Goal: Information Seeking & Learning: Find specific fact

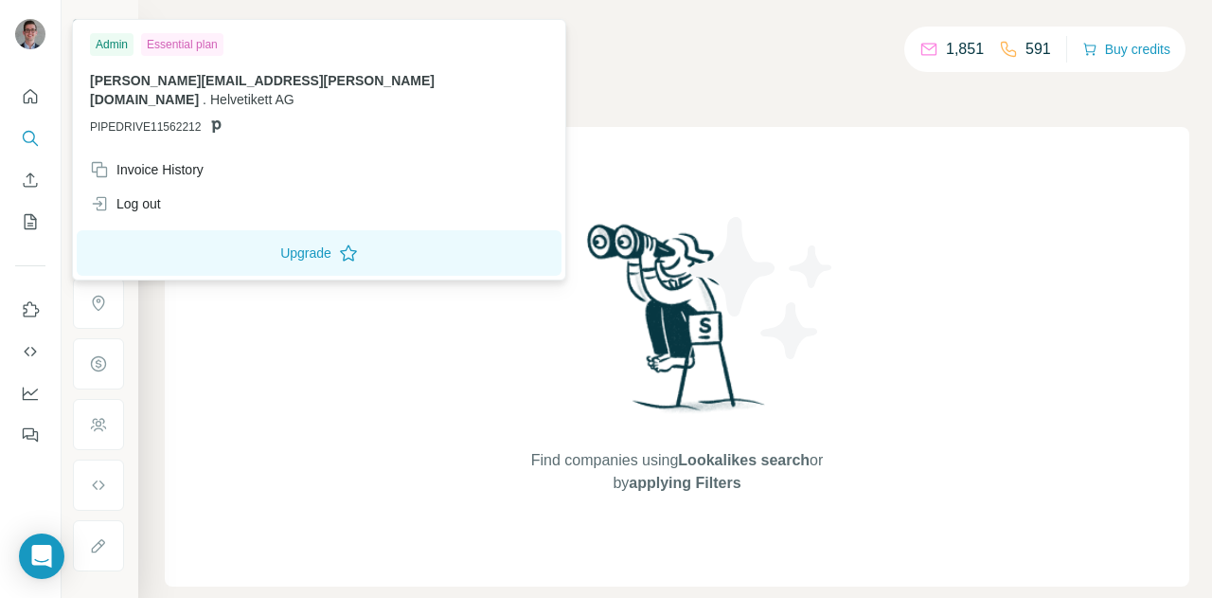
click at [27, 45] on img at bounding box center [30, 34] width 30 height 30
click at [35, 398] on icon "Dashboard" at bounding box center [30, 393] width 19 height 19
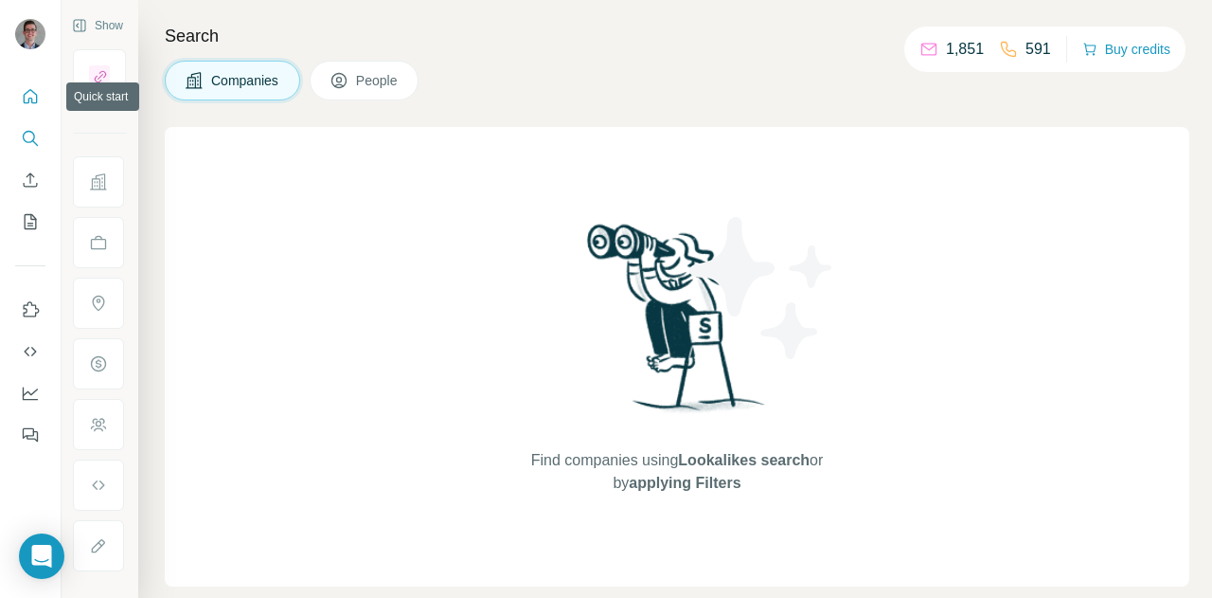
click at [30, 95] on icon "Quick start" at bounding box center [30, 96] width 19 height 19
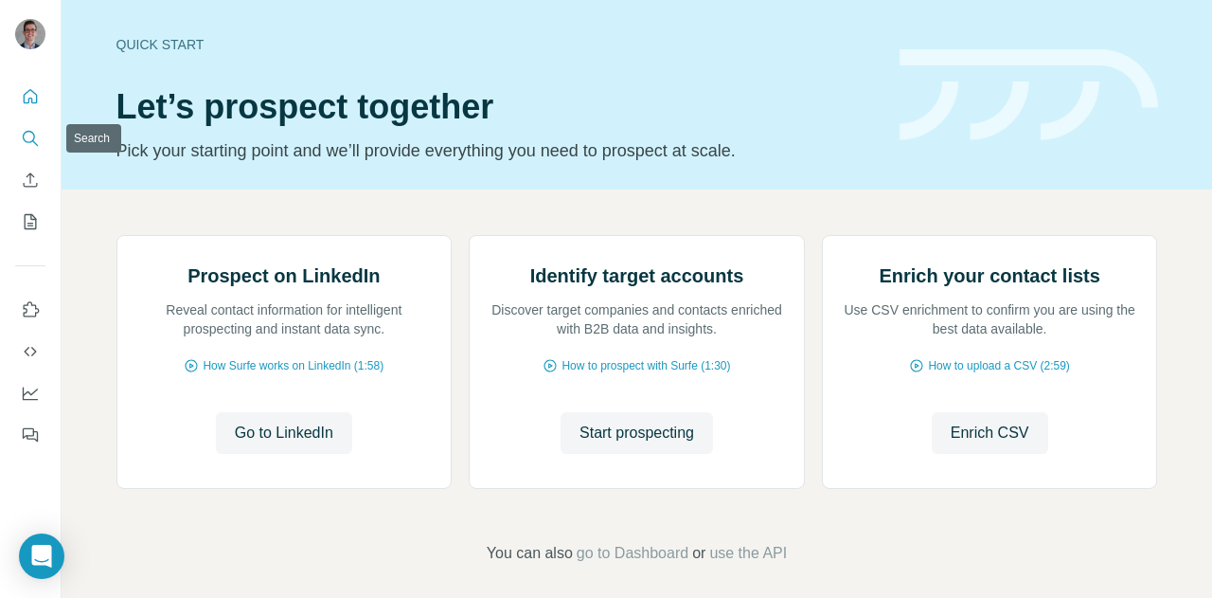
click at [35, 142] on icon "Search" at bounding box center [35, 143] width 6 height 6
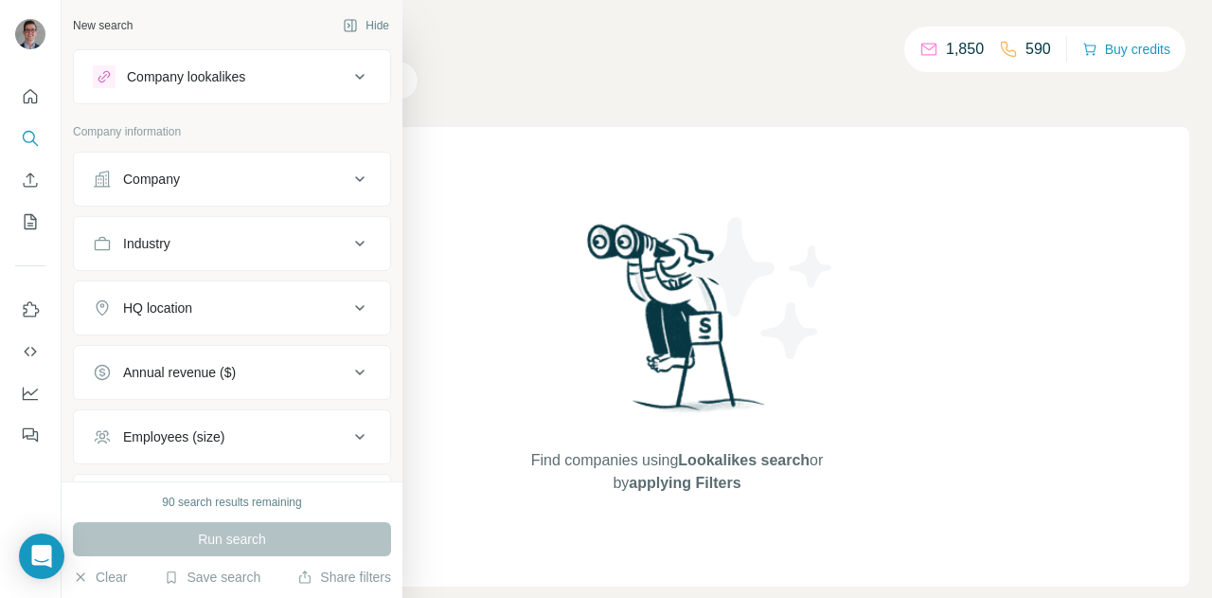
click at [216, 92] on button "Company lookalikes" at bounding box center [232, 76] width 316 height 45
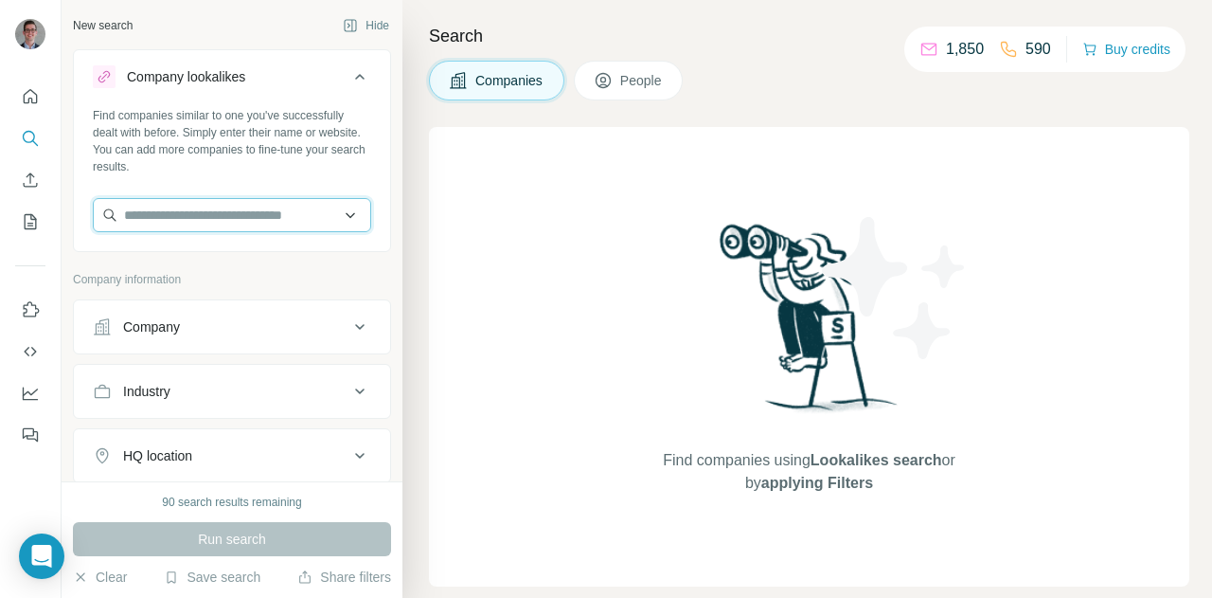
click at [205, 209] on input "text" at bounding box center [232, 215] width 278 height 34
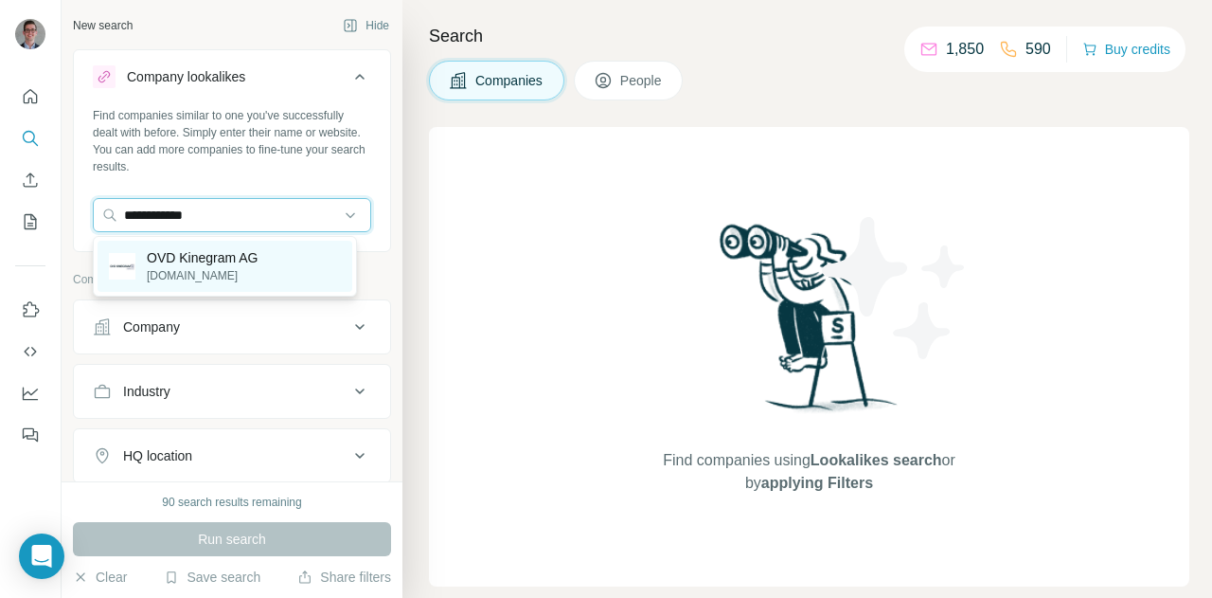
type input "**********"
click at [205, 255] on p "OVD Kinegram AG" at bounding box center [203, 257] width 112 height 19
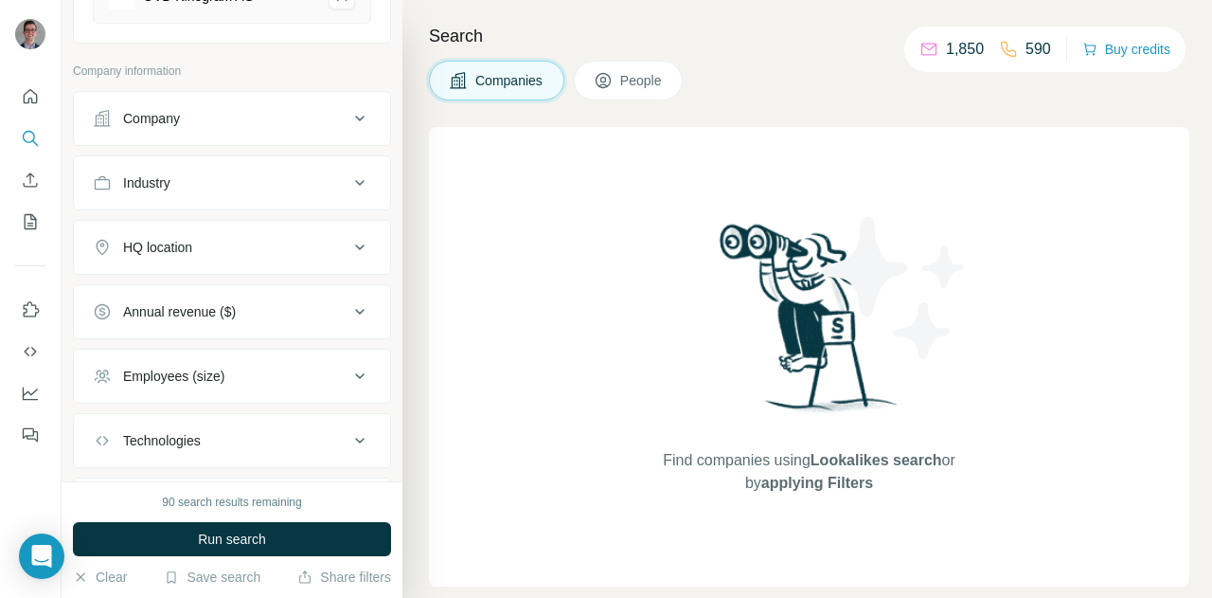
scroll to position [283, 0]
click at [231, 241] on div "HQ location" at bounding box center [221, 246] width 256 height 19
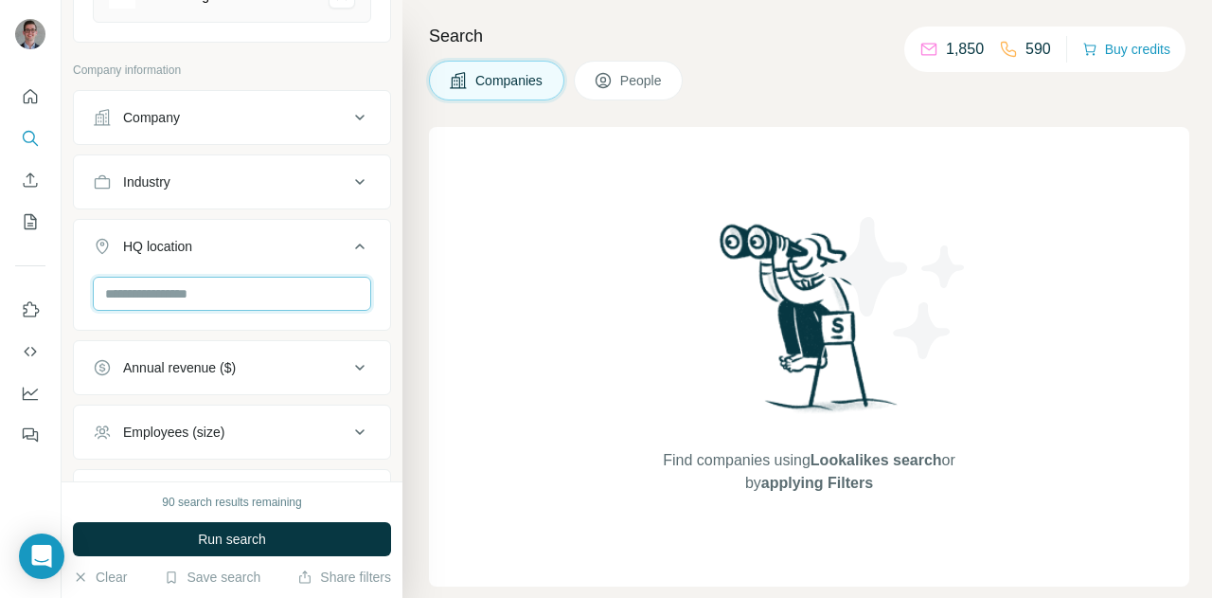
click at [207, 297] on input "text" at bounding box center [232, 294] width 278 height 34
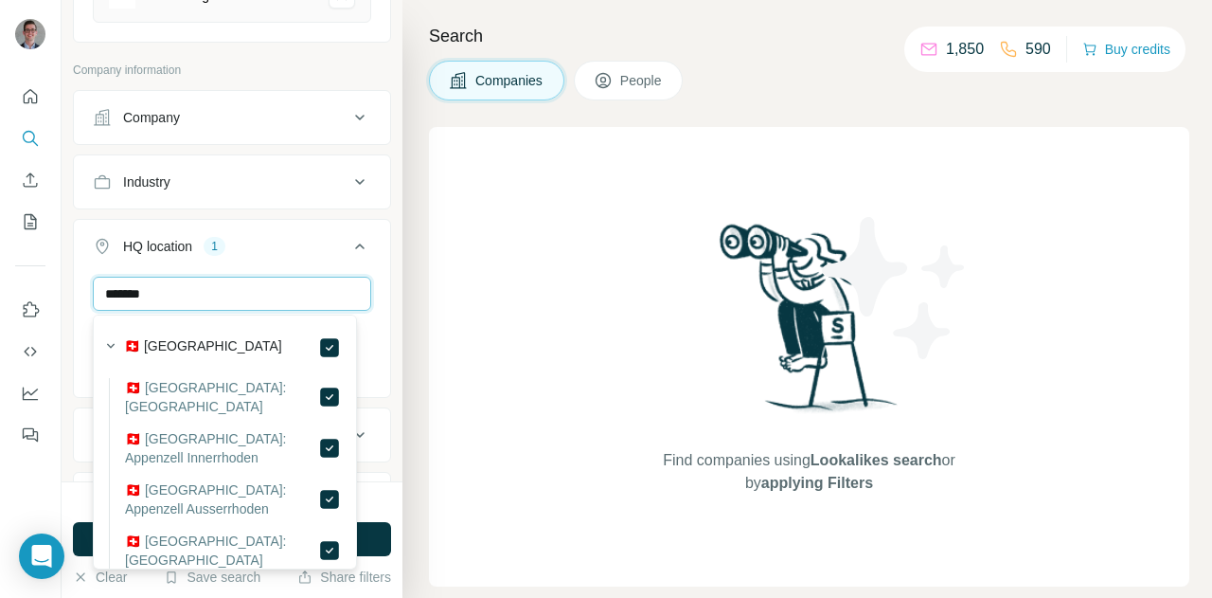
click at [182, 286] on input "*******" at bounding box center [232, 294] width 278 height 34
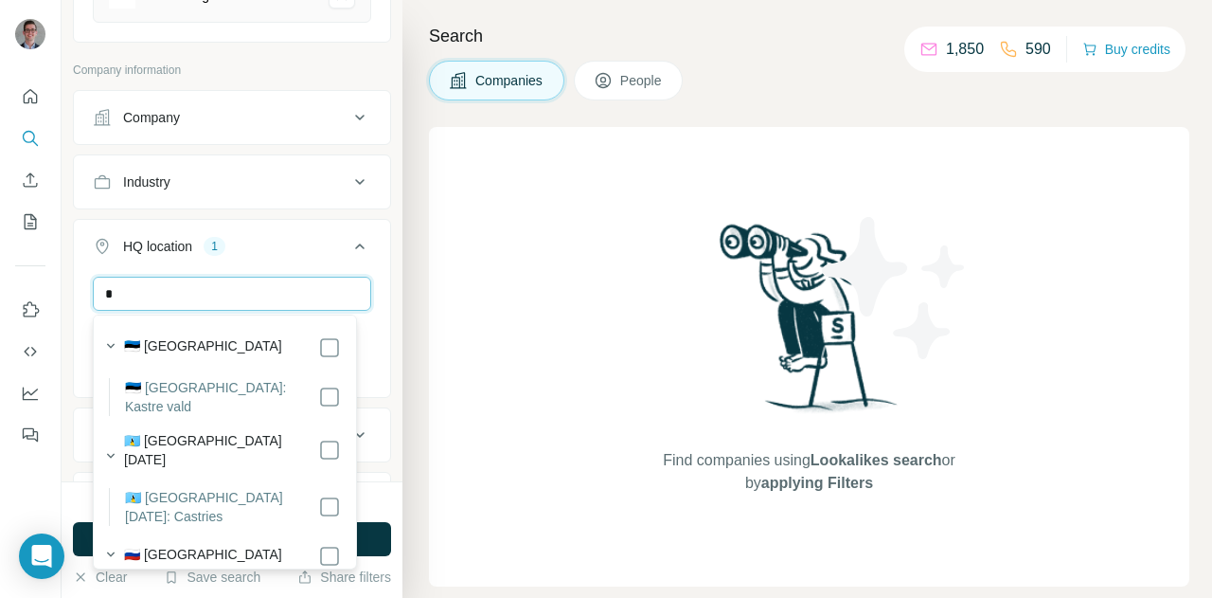
click at [182, 286] on input "*" at bounding box center [232, 294] width 278 height 34
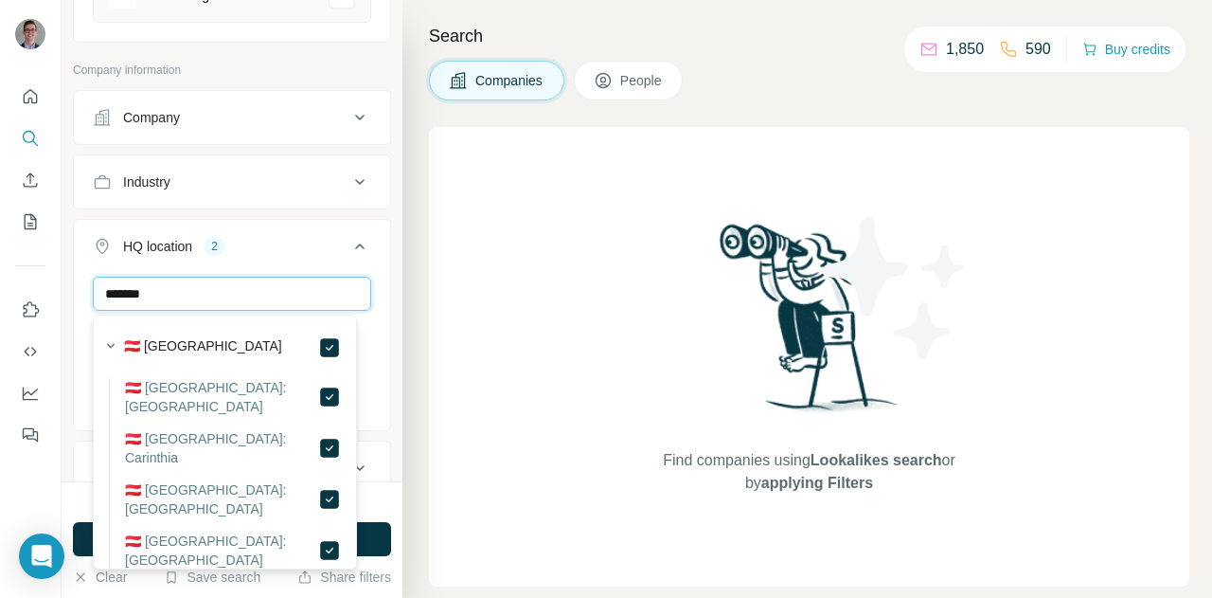
click at [126, 294] on input "*******" at bounding box center [232, 294] width 278 height 34
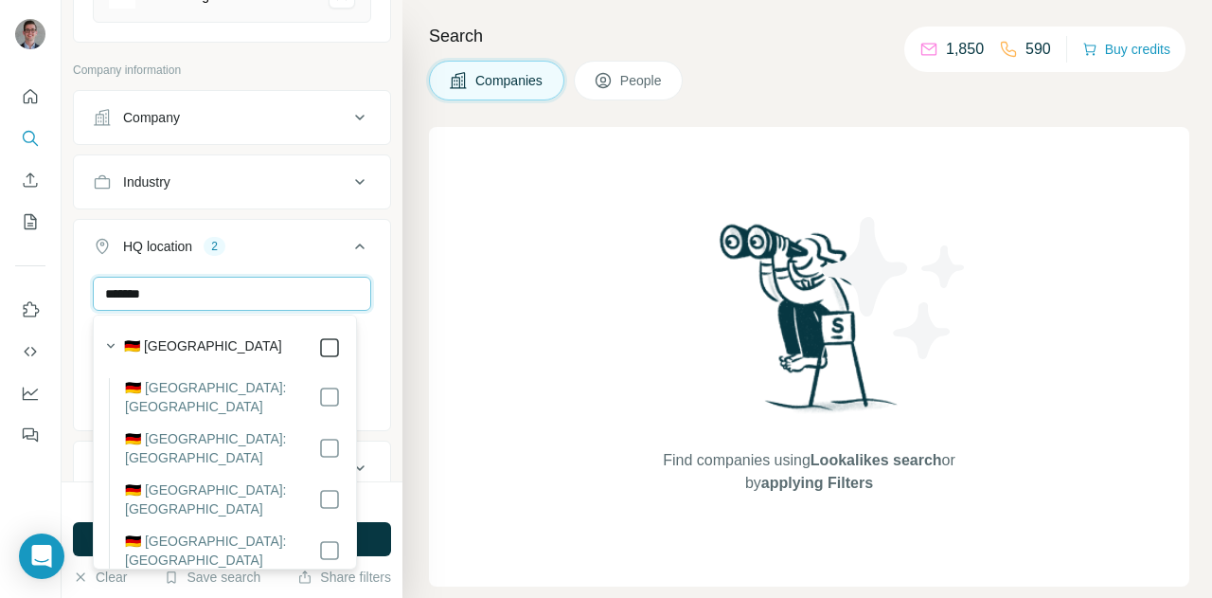
type input "*******"
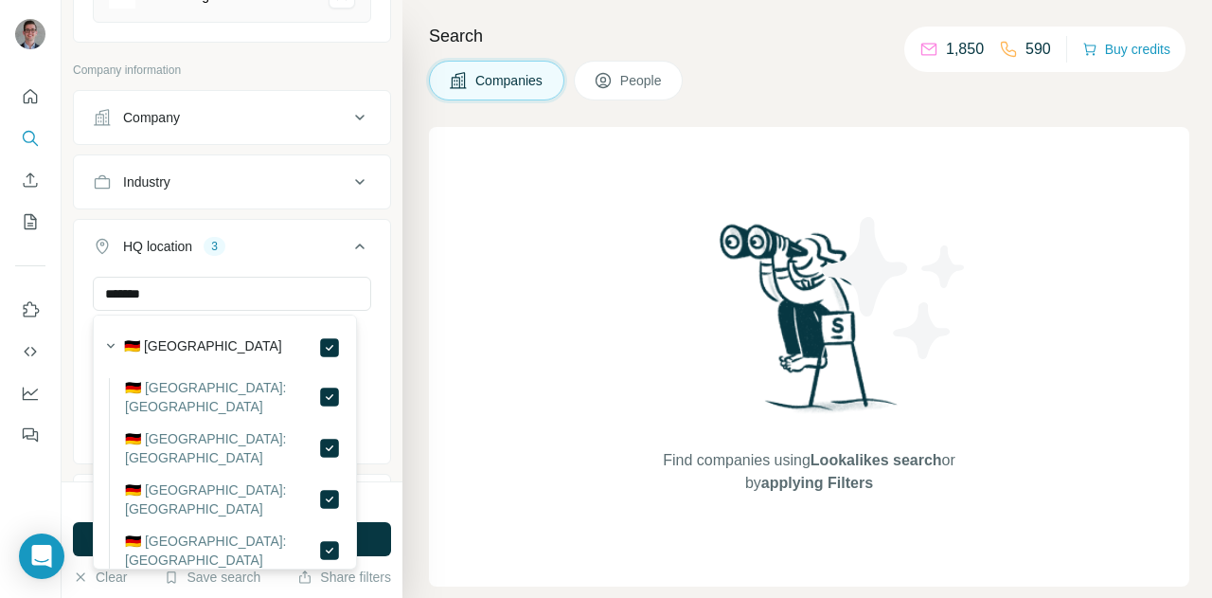
click at [312, 273] on button "HQ location 3" at bounding box center [232, 250] width 316 height 53
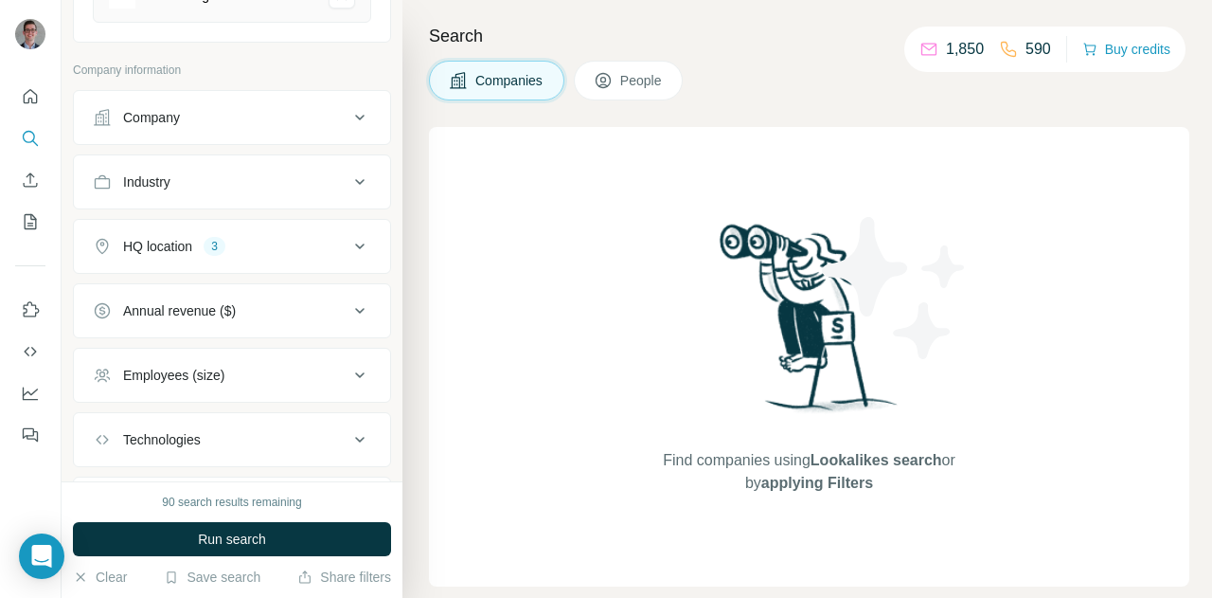
click at [356, 245] on icon at bounding box center [360, 246] width 23 height 23
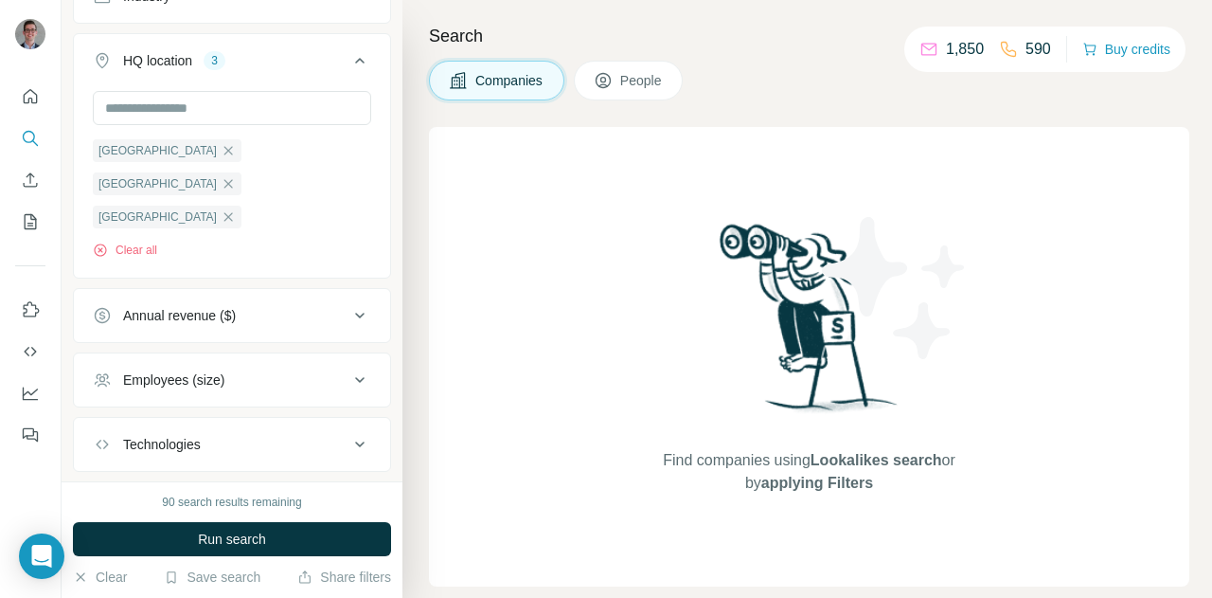
scroll to position [511, 0]
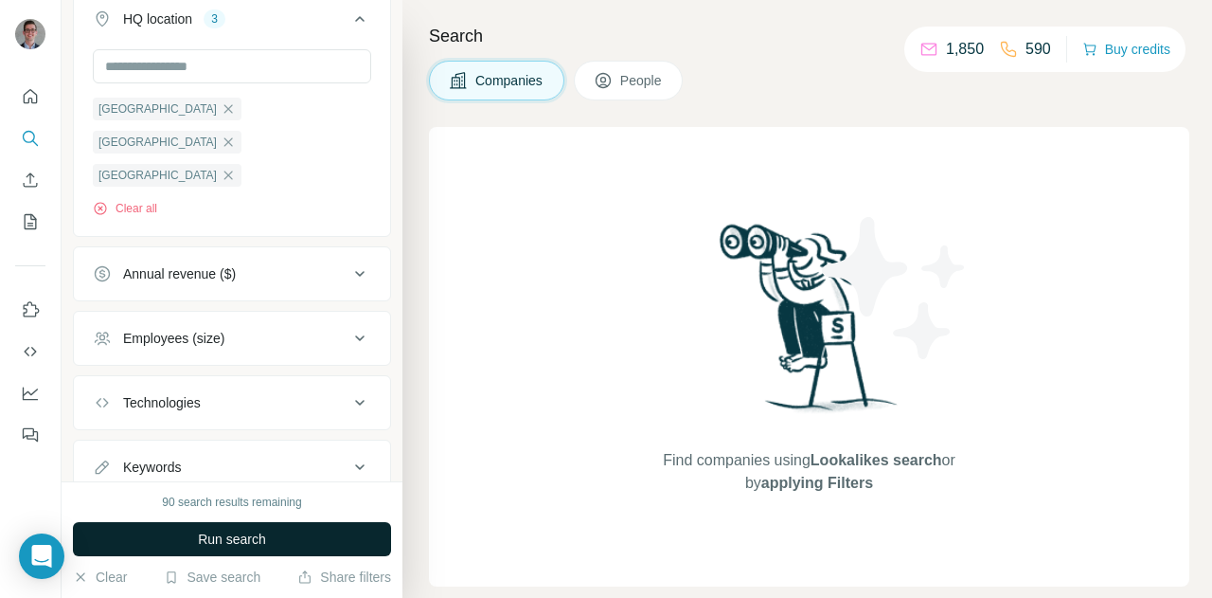
click at [178, 531] on button "Run search" at bounding box center [232, 539] width 318 height 34
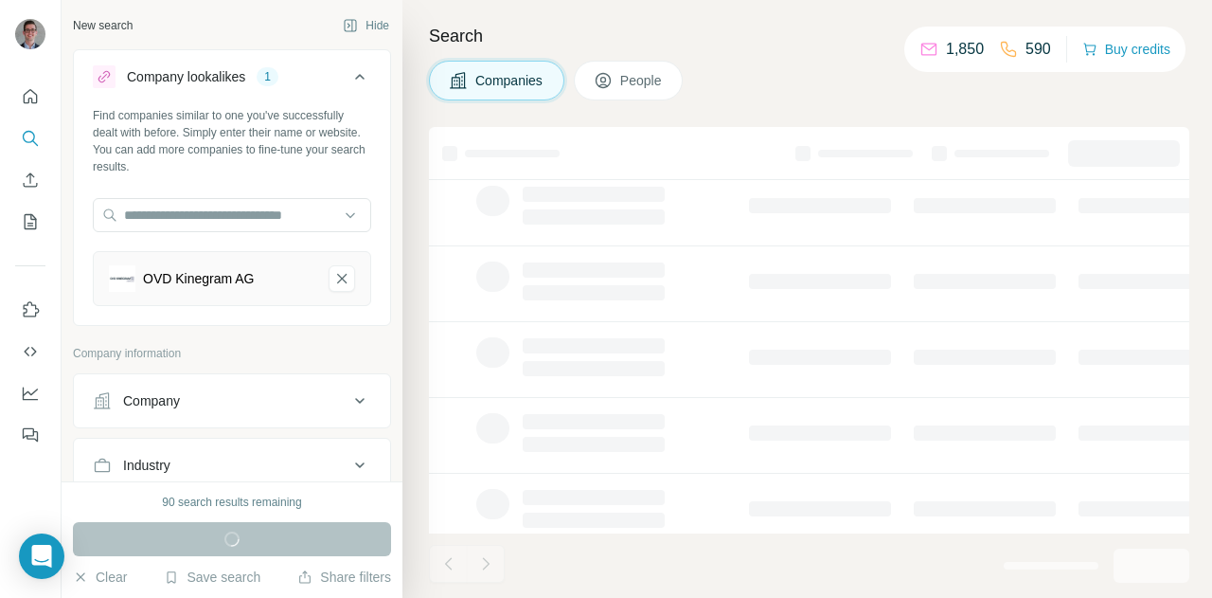
scroll to position [459, 9]
click at [18, 138] on button "Search" at bounding box center [30, 138] width 30 height 34
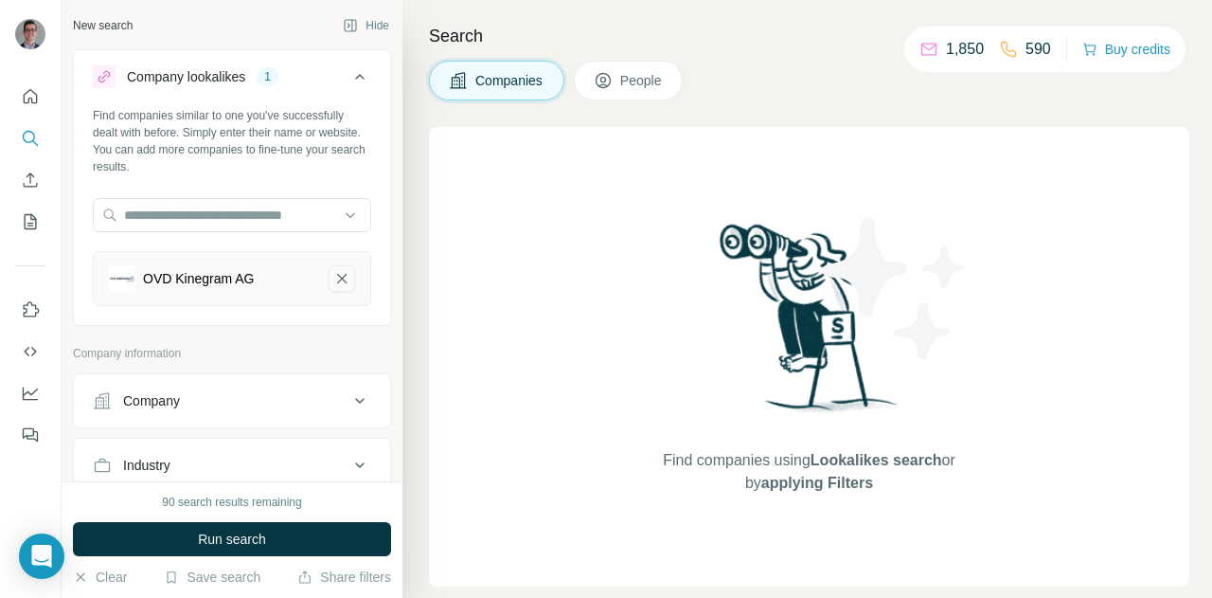
click at [333, 283] on icon "OVD Kinegram AG-remove-button" at bounding box center [341, 278] width 17 height 19
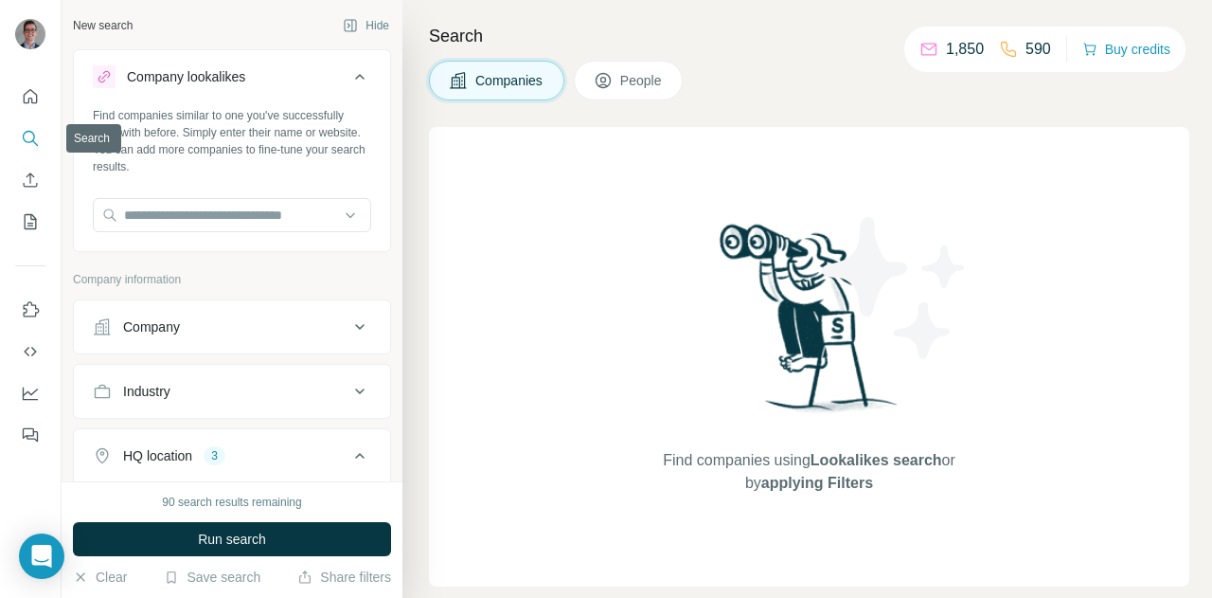
click at [27, 142] on icon "Search" at bounding box center [29, 137] width 12 height 12
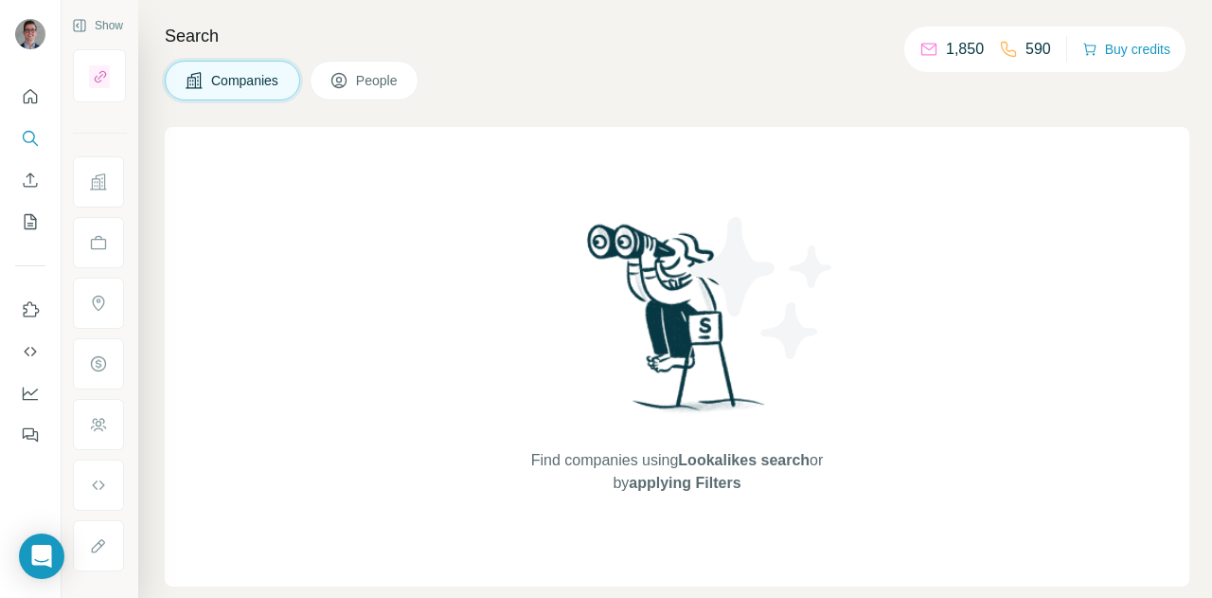
click at [375, 78] on span "People" at bounding box center [378, 80] width 44 height 19
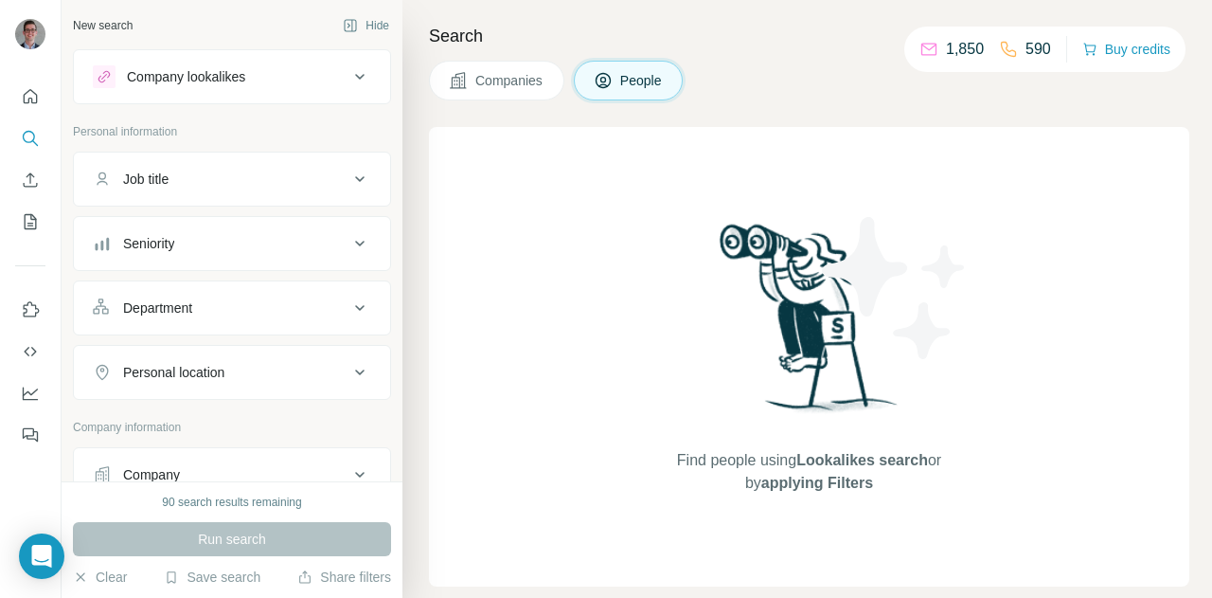
click at [249, 183] on div "Job title" at bounding box center [221, 179] width 256 height 19
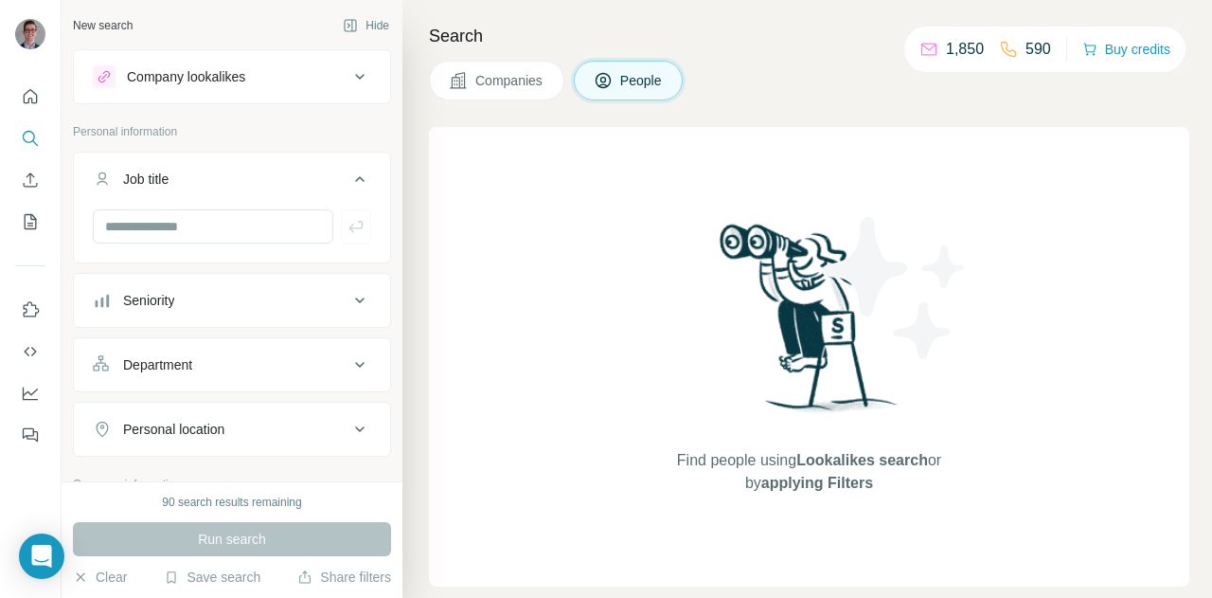
click at [223, 177] on div "Job title" at bounding box center [221, 179] width 256 height 19
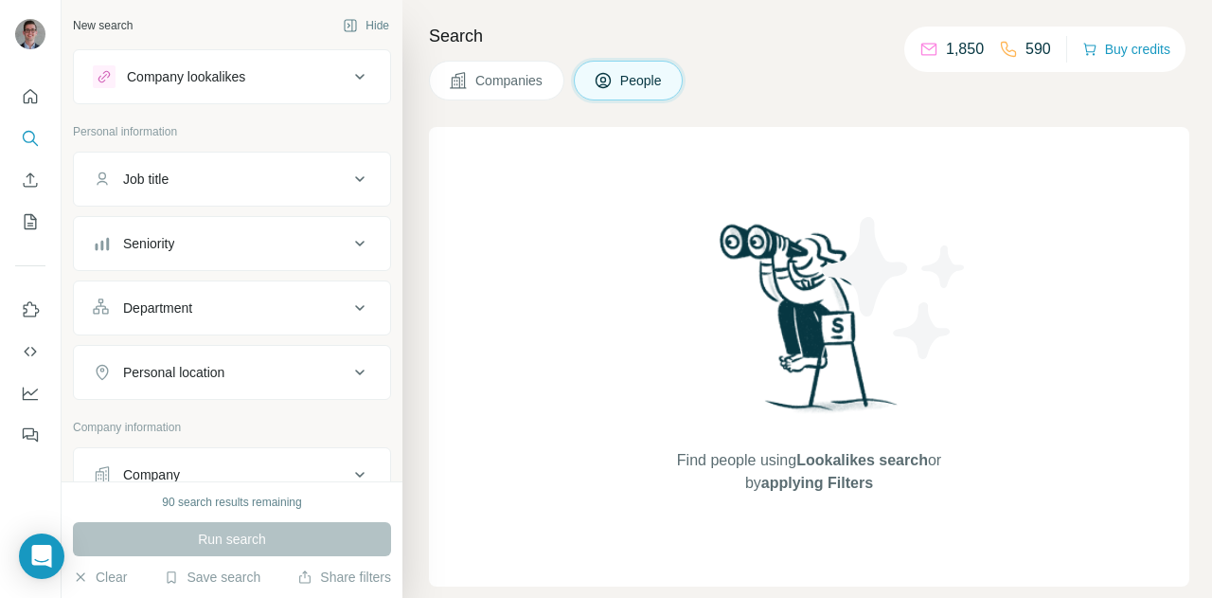
click at [267, 182] on div "Job title" at bounding box center [221, 179] width 256 height 19
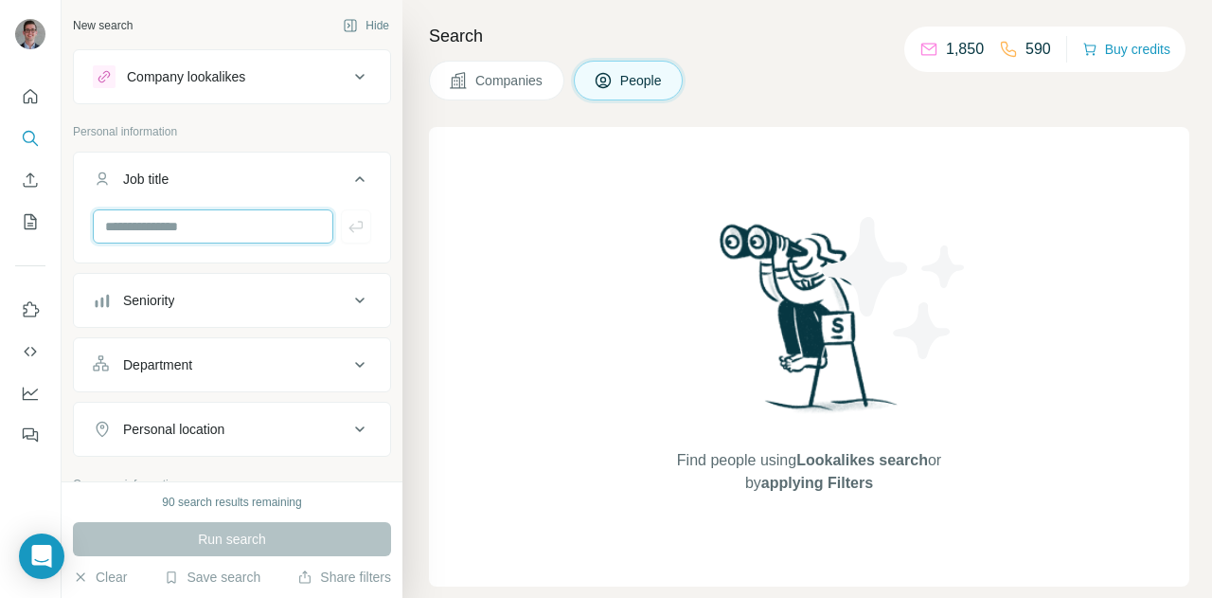
click at [189, 230] on input "text" at bounding box center [213, 226] width 241 height 34
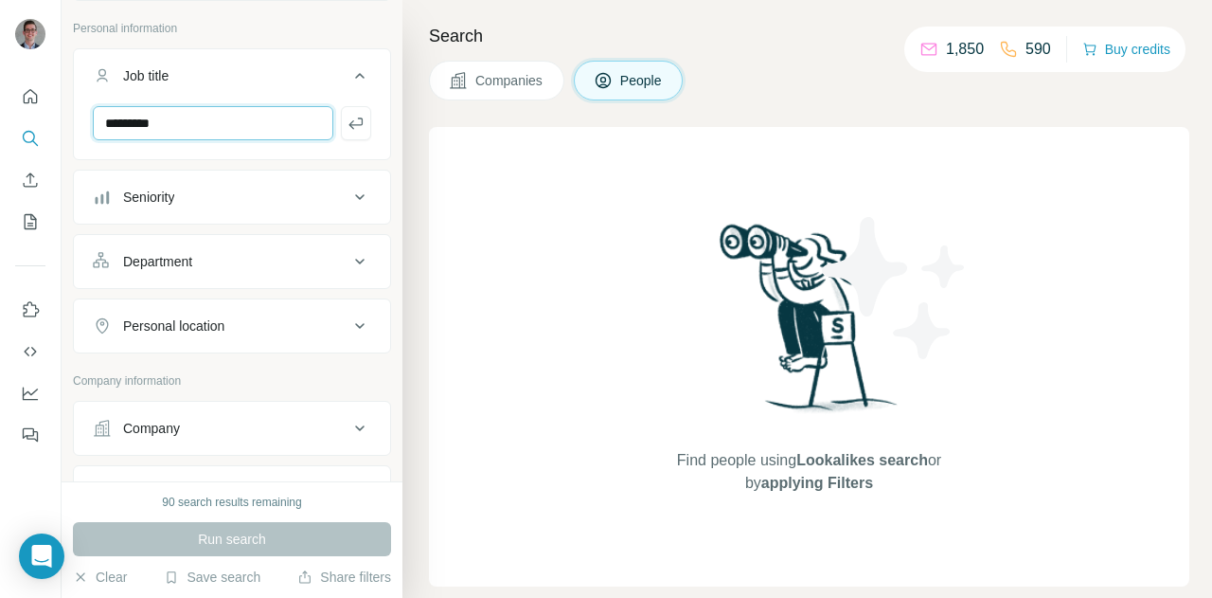
scroll to position [99, 0]
type input "*********"
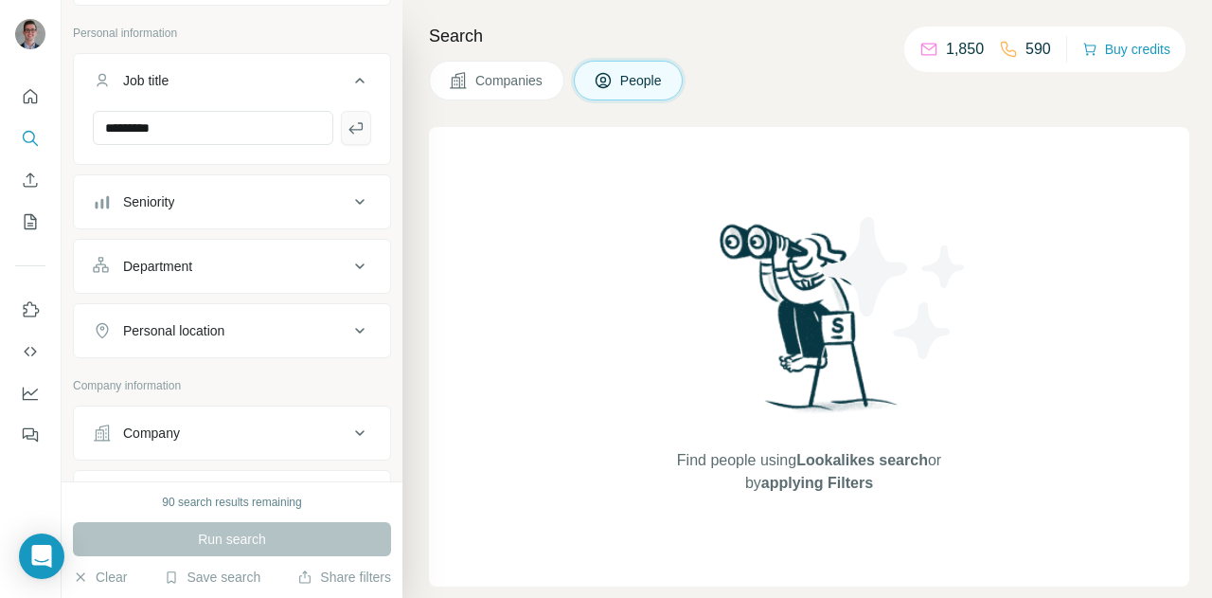
click at [347, 121] on icon "button" at bounding box center [356, 127] width 19 height 19
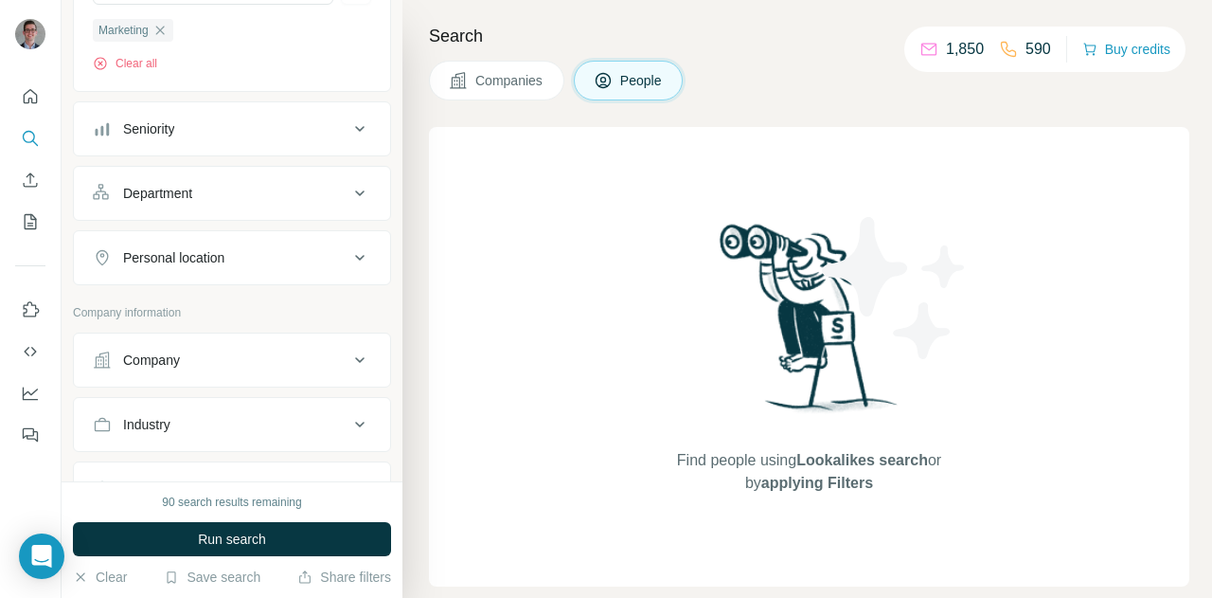
scroll to position [238, 0]
click at [149, 30] on span "Marketing" at bounding box center [124, 31] width 50 height 17
click at [162, 30] on icon "button" at bounding box center [159, 31] width 9 height 9
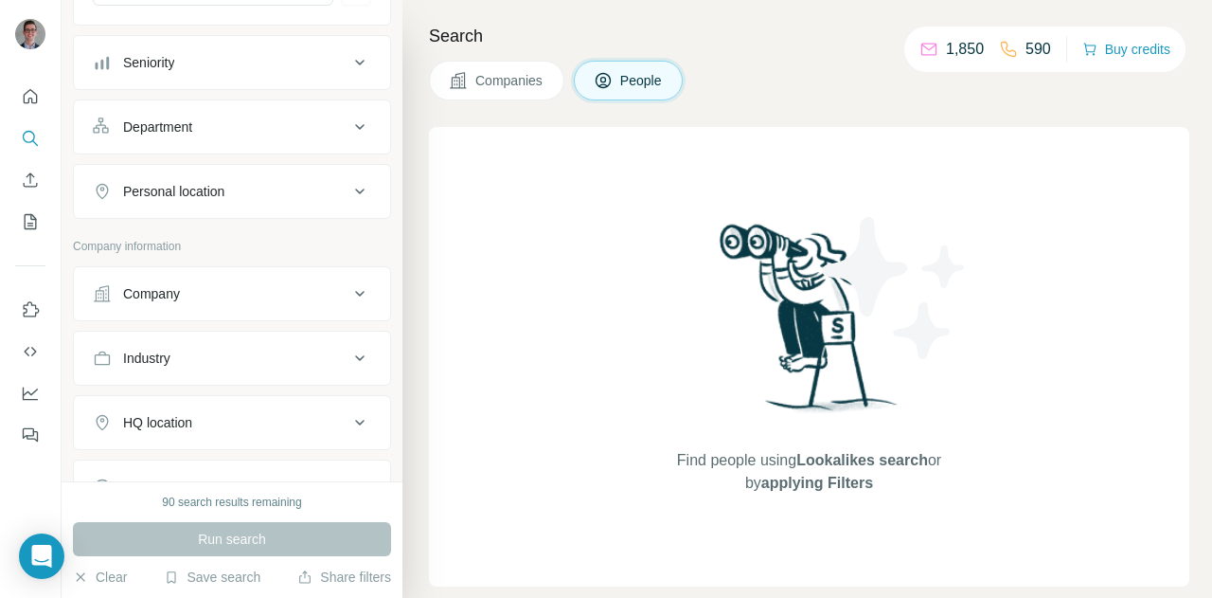
click at [246, 145] on button "Department" at bounding box center [232, 126] width 316 height 45
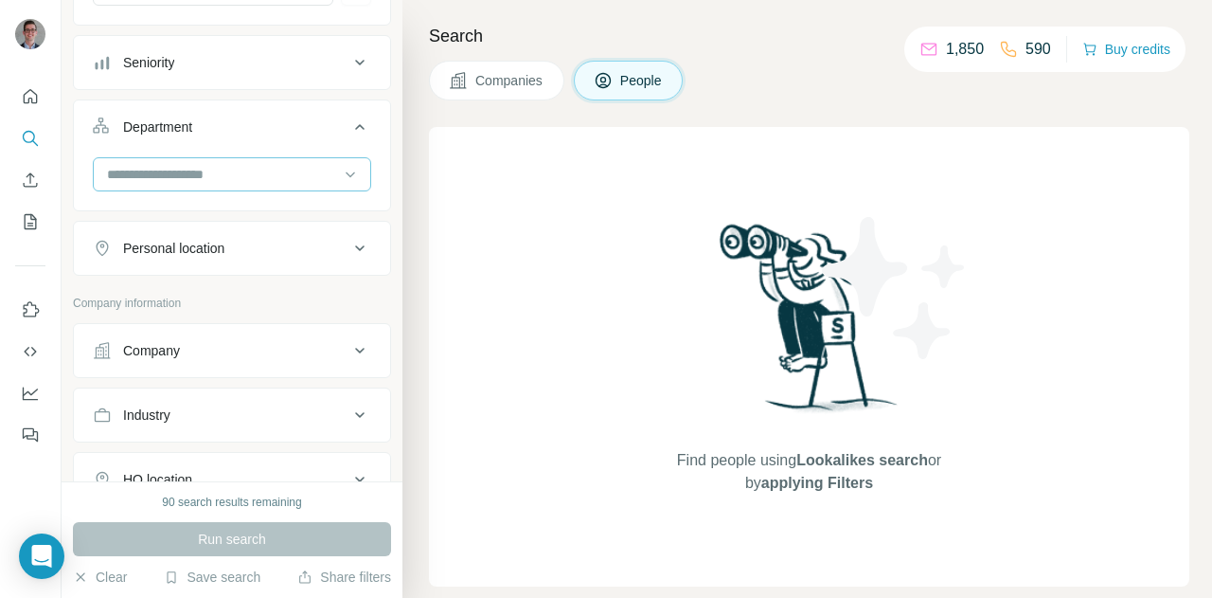
click at [246, 170] on input at bounding box center [222, 174] width 234 height 21
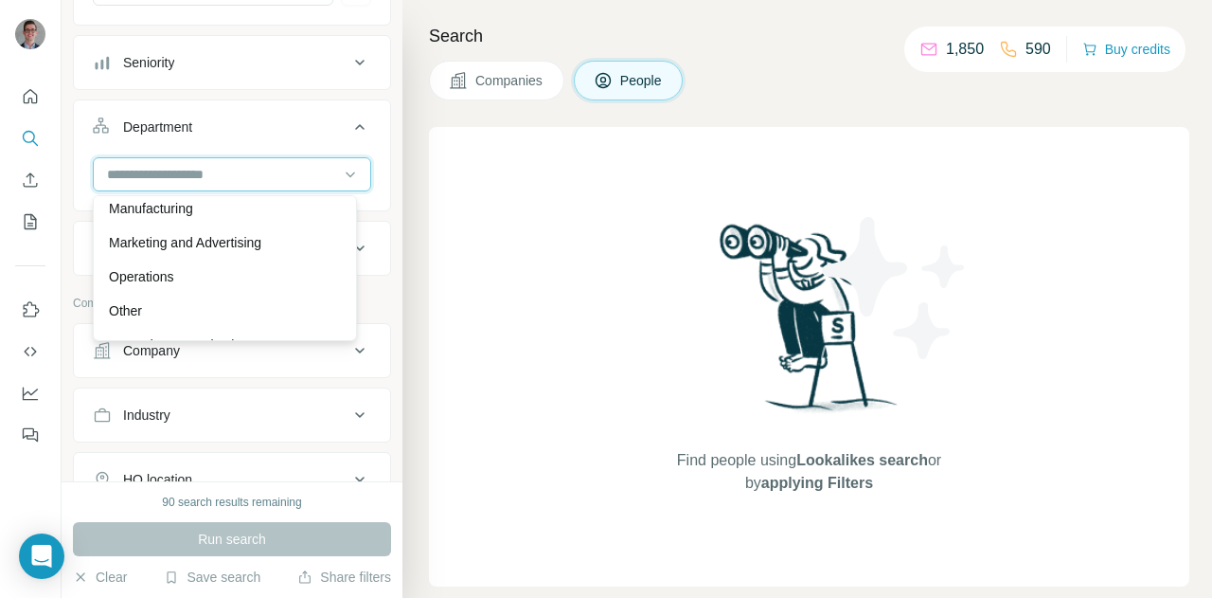
scroll to position [419, 0]
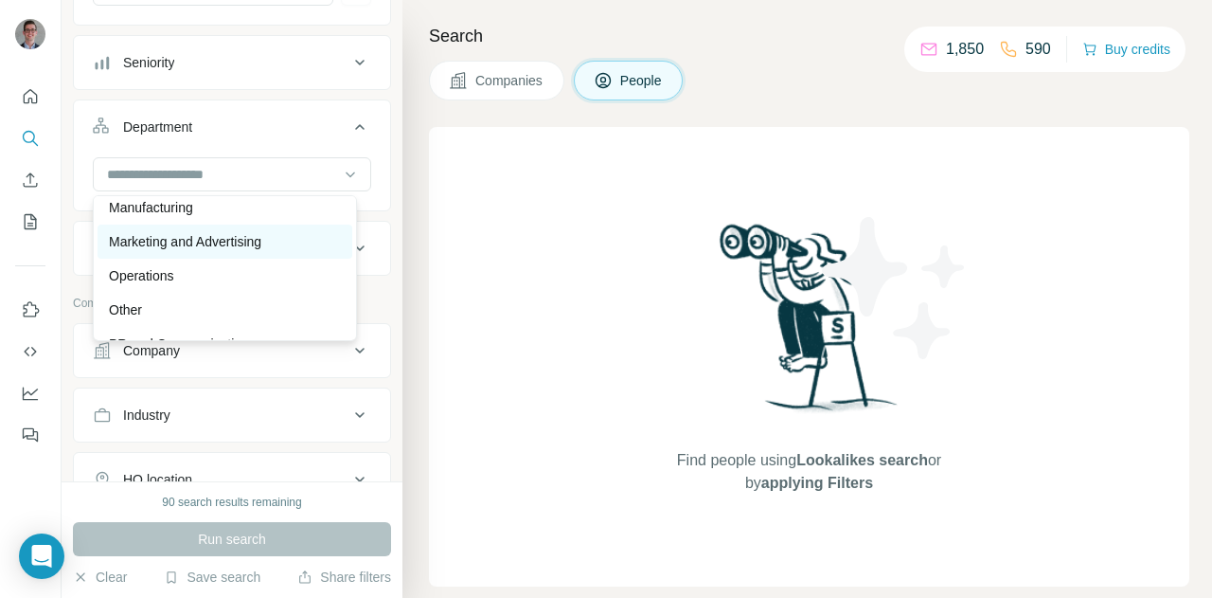
click at [233, 249] on p "Marketing and Advertising" at bounding box center [185, 241] width 153 height 19
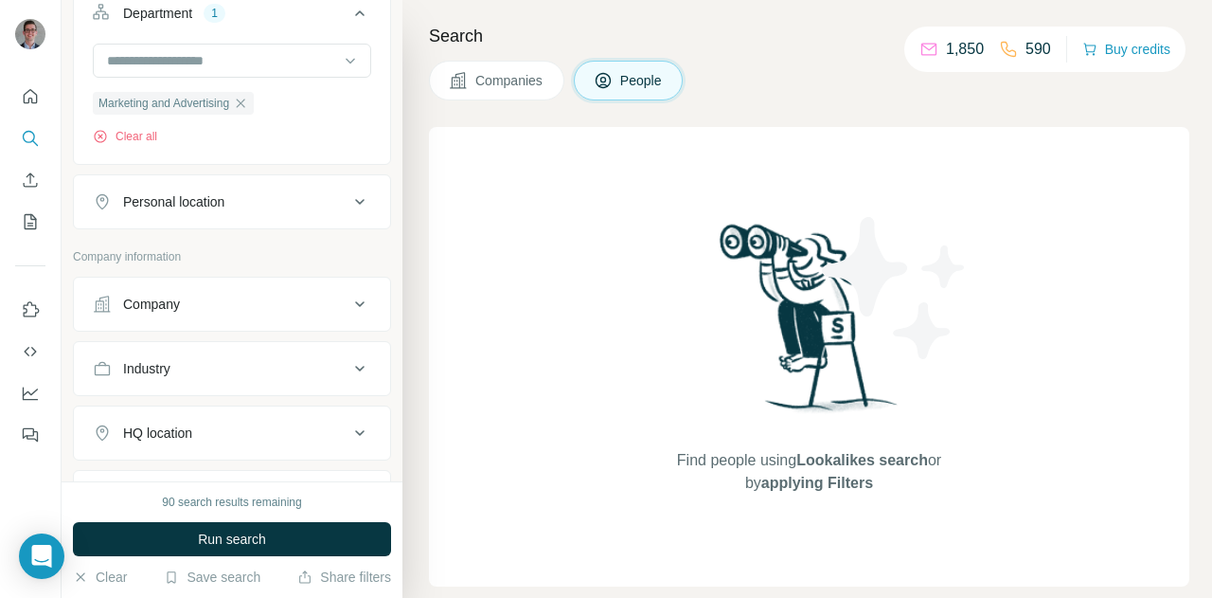
scroll to position [366, 0]
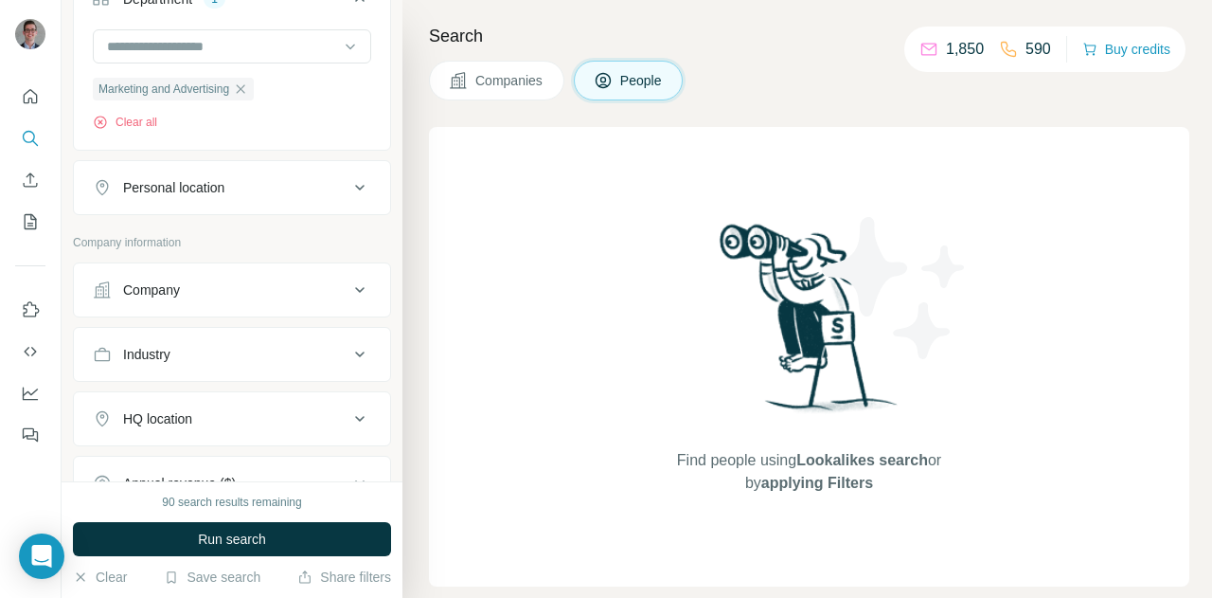
click at [196, 289] on div "Company" at bounding box center [221, 289] width 256 height 19
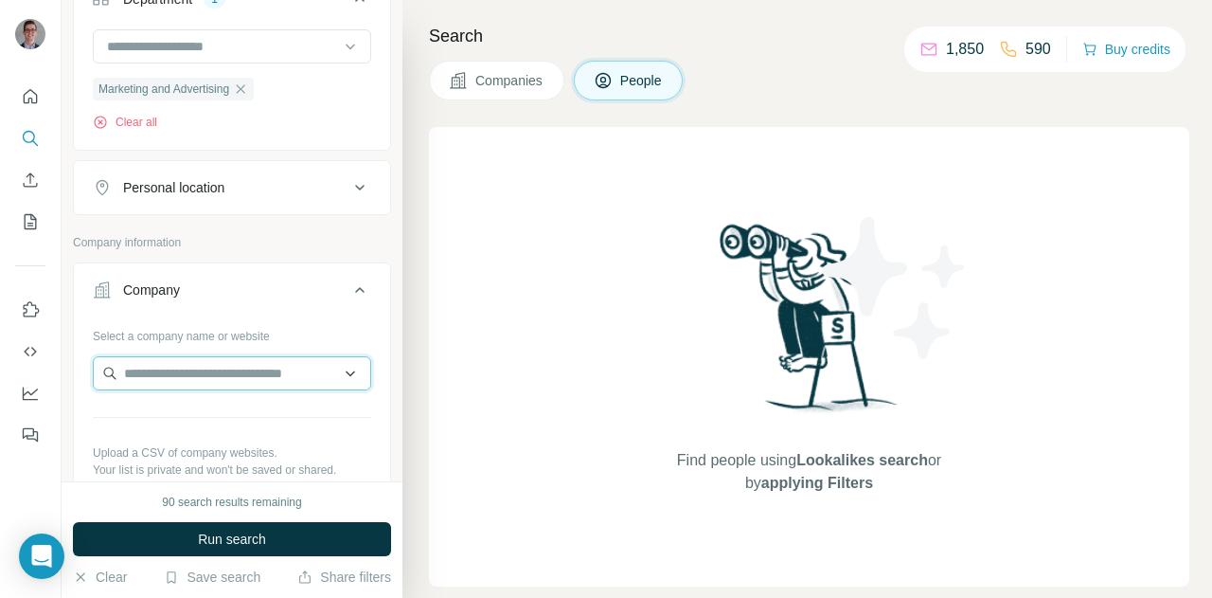
click at [178, 369] on input "text" at bounding box center [232, 373] width 278 height 34
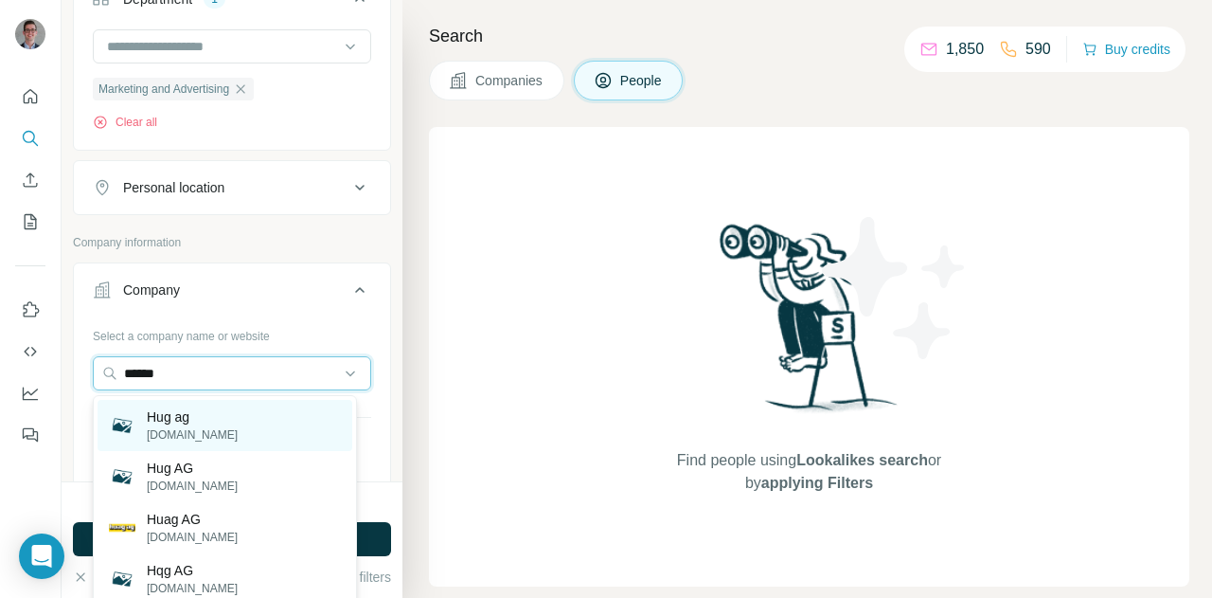
type input "******"
click at [195, 428] on p "hug-ag.ch" at bounding box center [192, 434] width 91 height 17
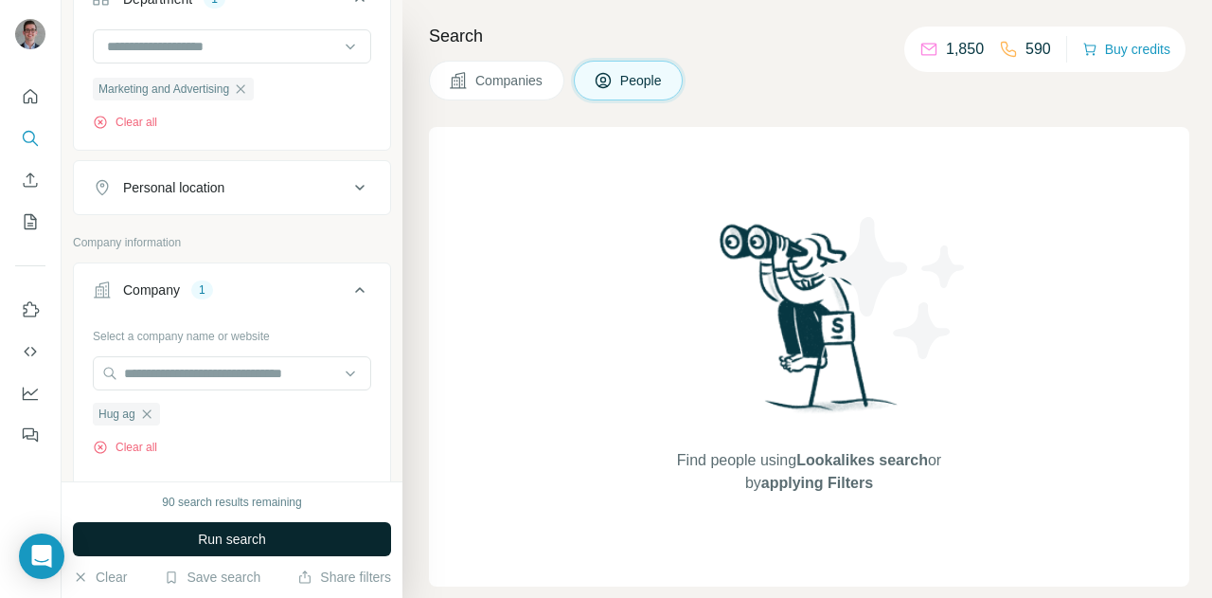
click at [233, 527] on button "Run search" at bounding box center [232, 539] width 318 height 34
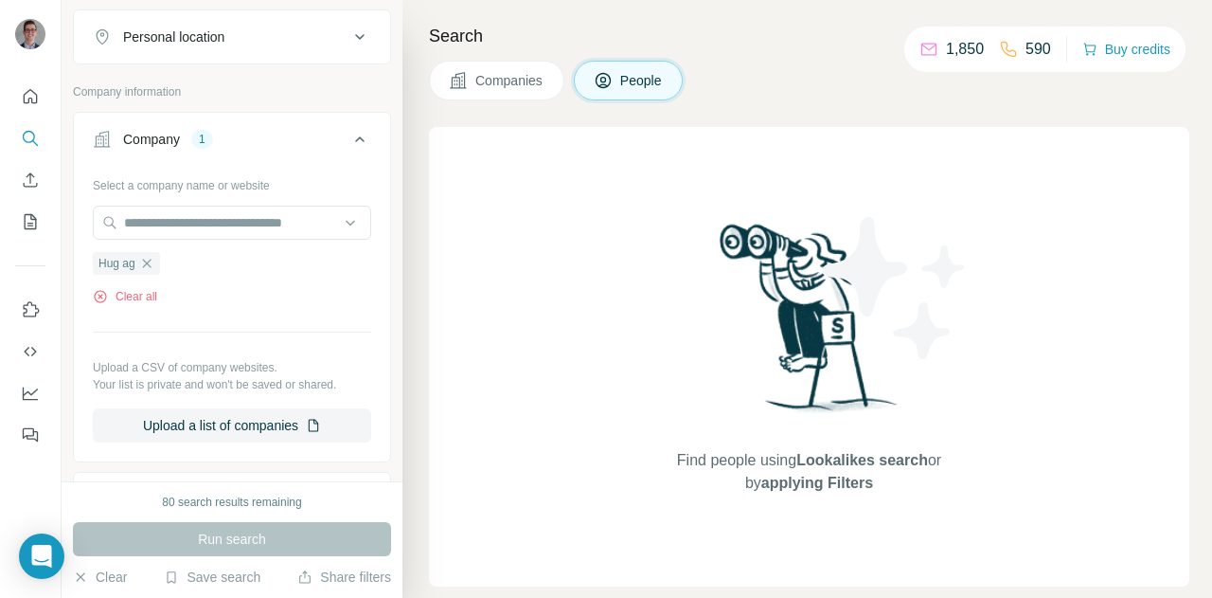
scroll to position [511, 0]
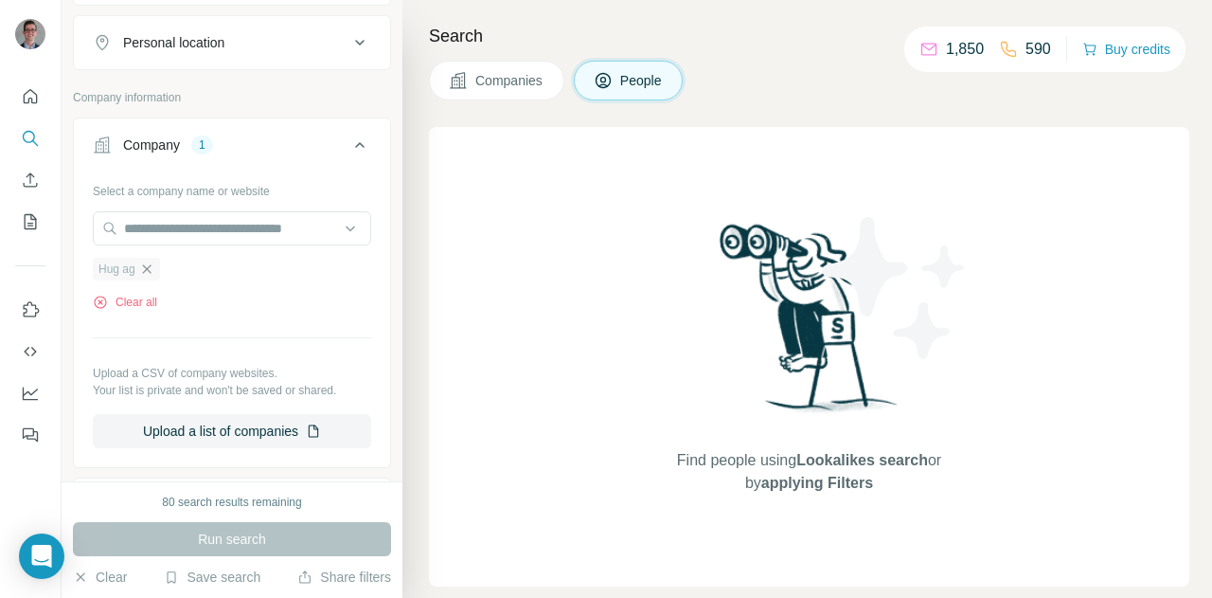
click at [153, 266] on icon "button" at bounding box center [146, 268] width 15 height 15
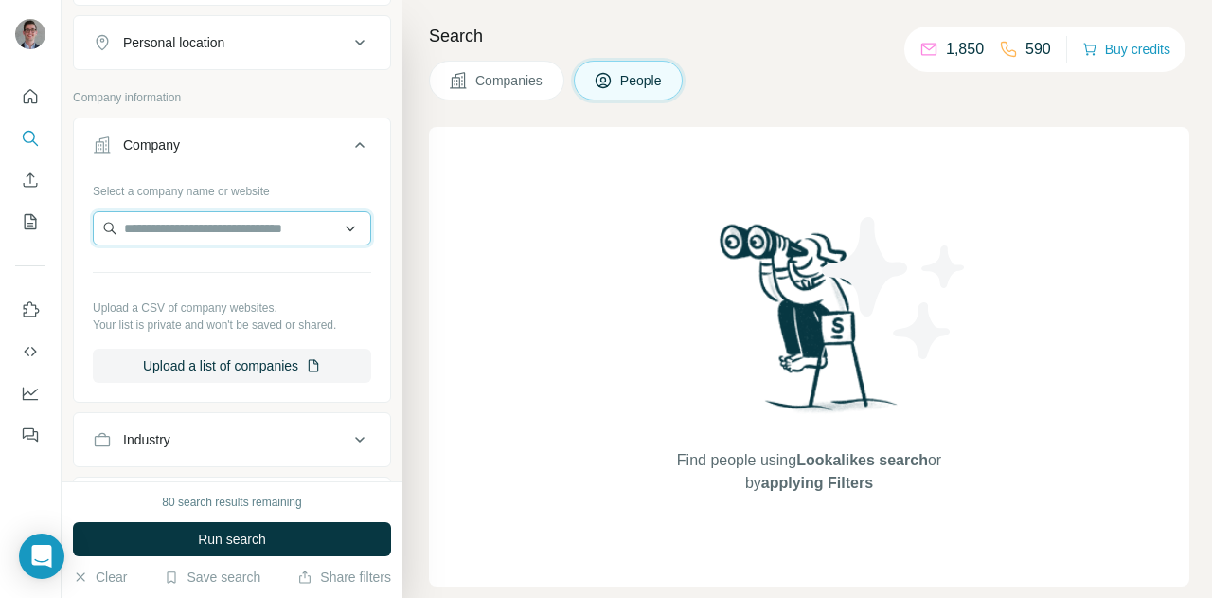
click at [265, 213] on input "text" at bounding box center [232, 228] width 278 height 34
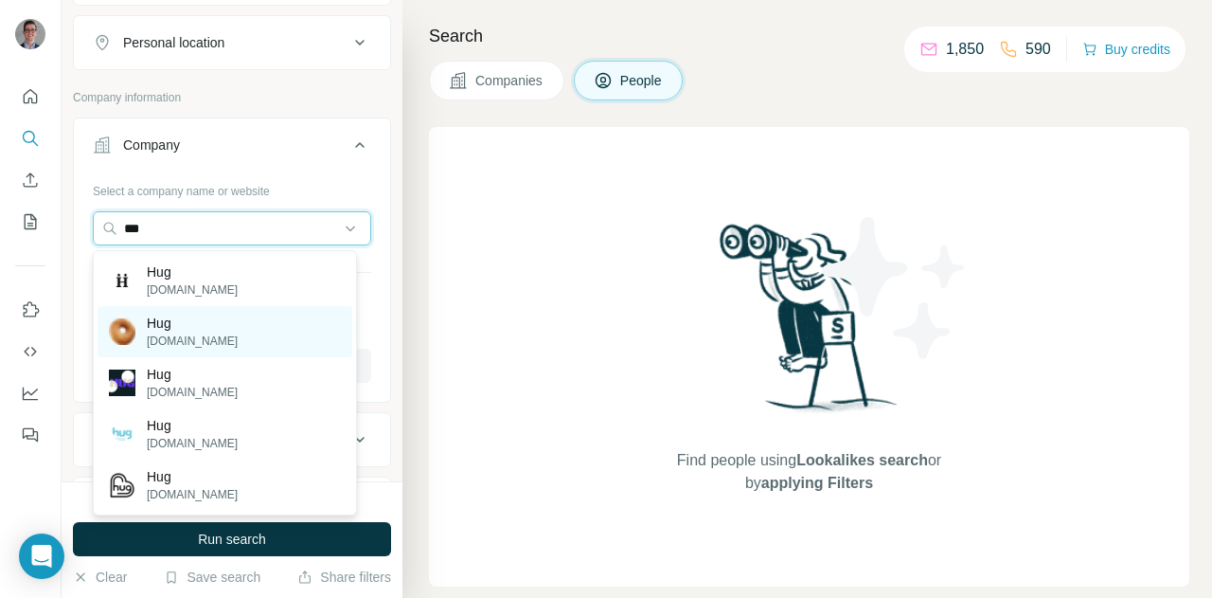
type input "***"
click at [256, 340] on div "Hug hug-guezli.ch" at bounding box center [225, 331] width 255 height 51
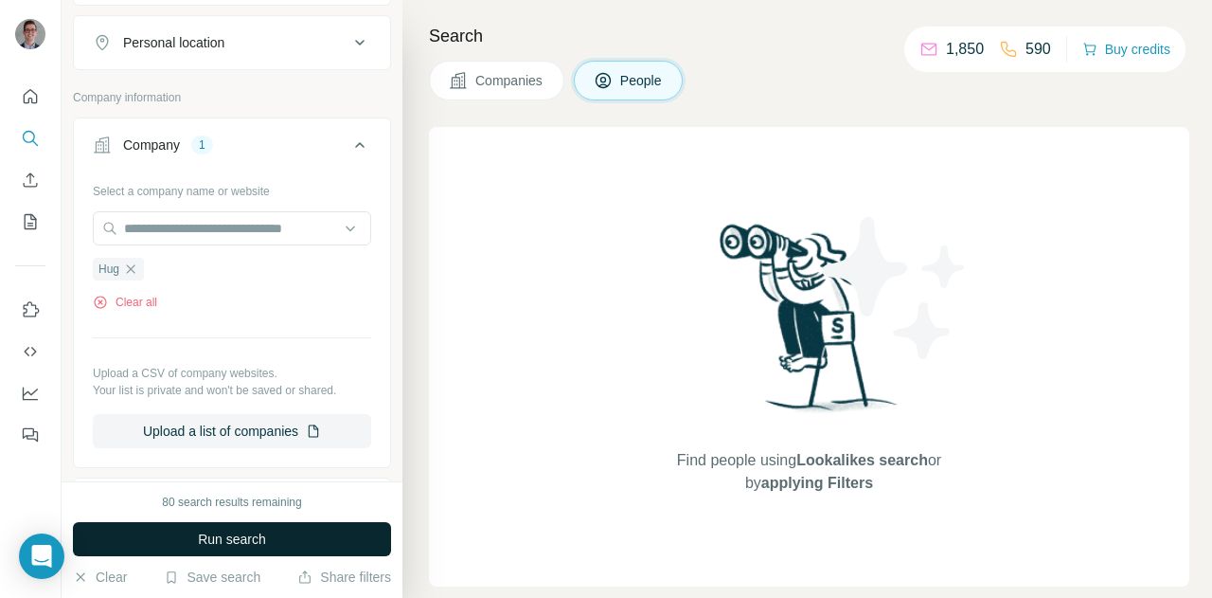
click at [244, 536] on span "Run search" at bounding box center [232, 539] width 68 height 19
